Goal: Navigation & Orientation: Find specific page/section

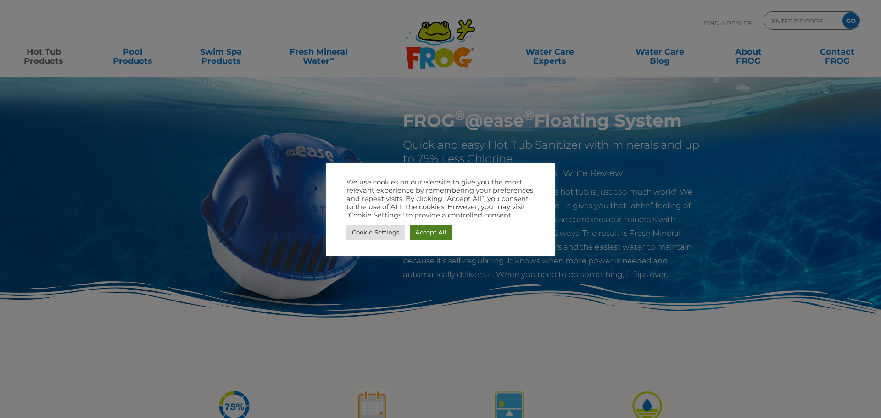
click at [434, 233] on link "Accept All" at bounding box center [431, 232] width 42 height 14
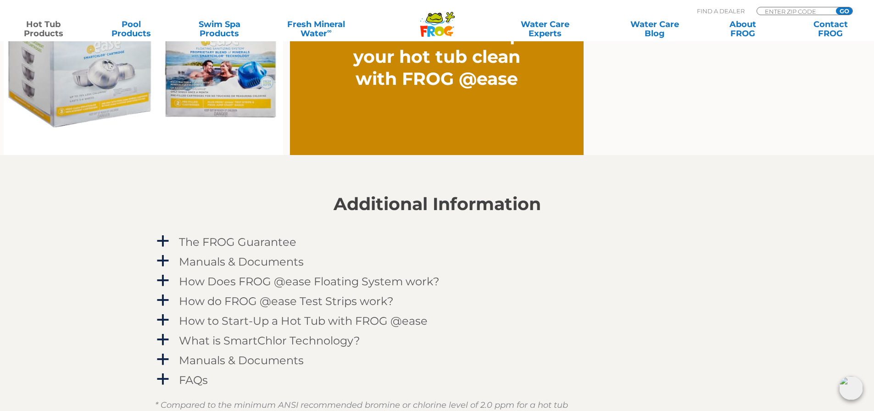
scroll to position [643, 0]
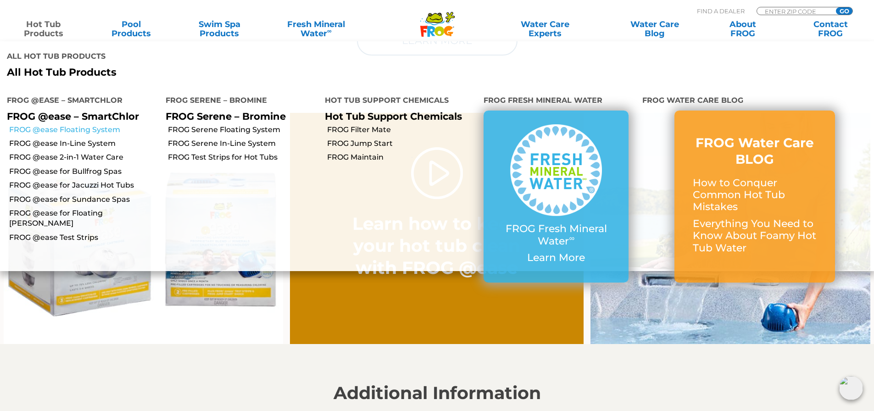
click at [100, 132] on link "FROG @ease Floating System" at bounding box center [84, 130] width 150 height 10
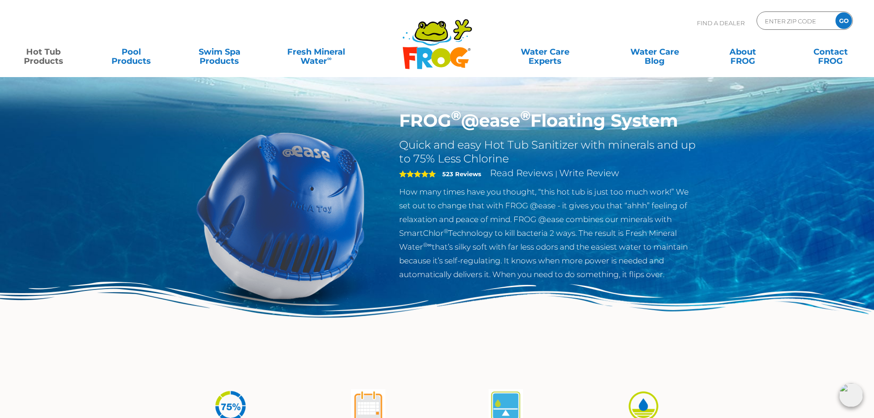
click at [92, 357] on img at bounding box center [437, 329] width 874 height 95
click at [96, 30] on div "Find A Dealer ENTER ZIP CODE GO" at bounding box center [437, 26] width 856 height 31
